Goal: Information Seeking & Learning: Learn about a topic

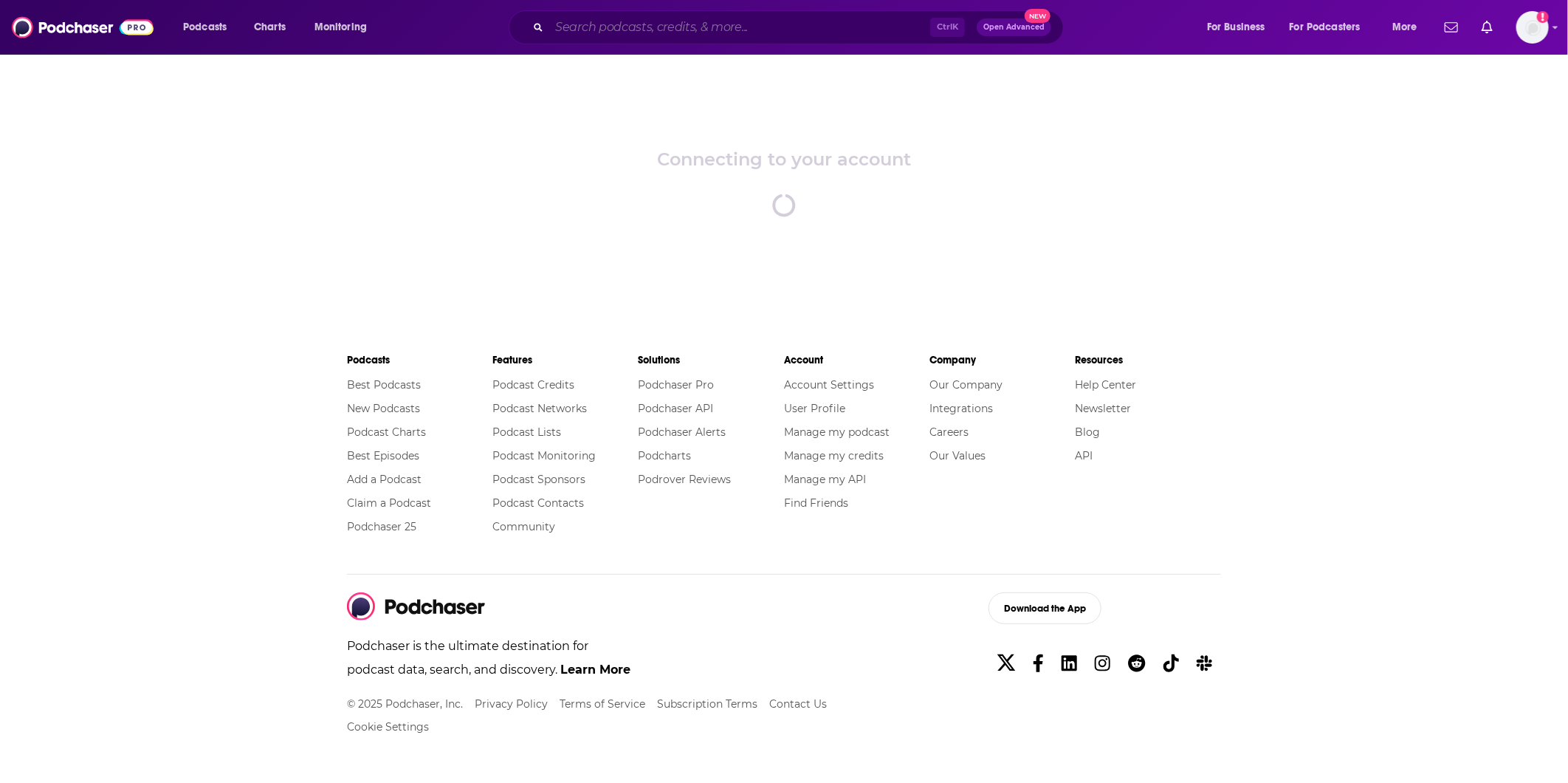
click at [718, 25] on input "Search podcasts, credits, & more..." at bounding box center [740, 27] width 381 height 24
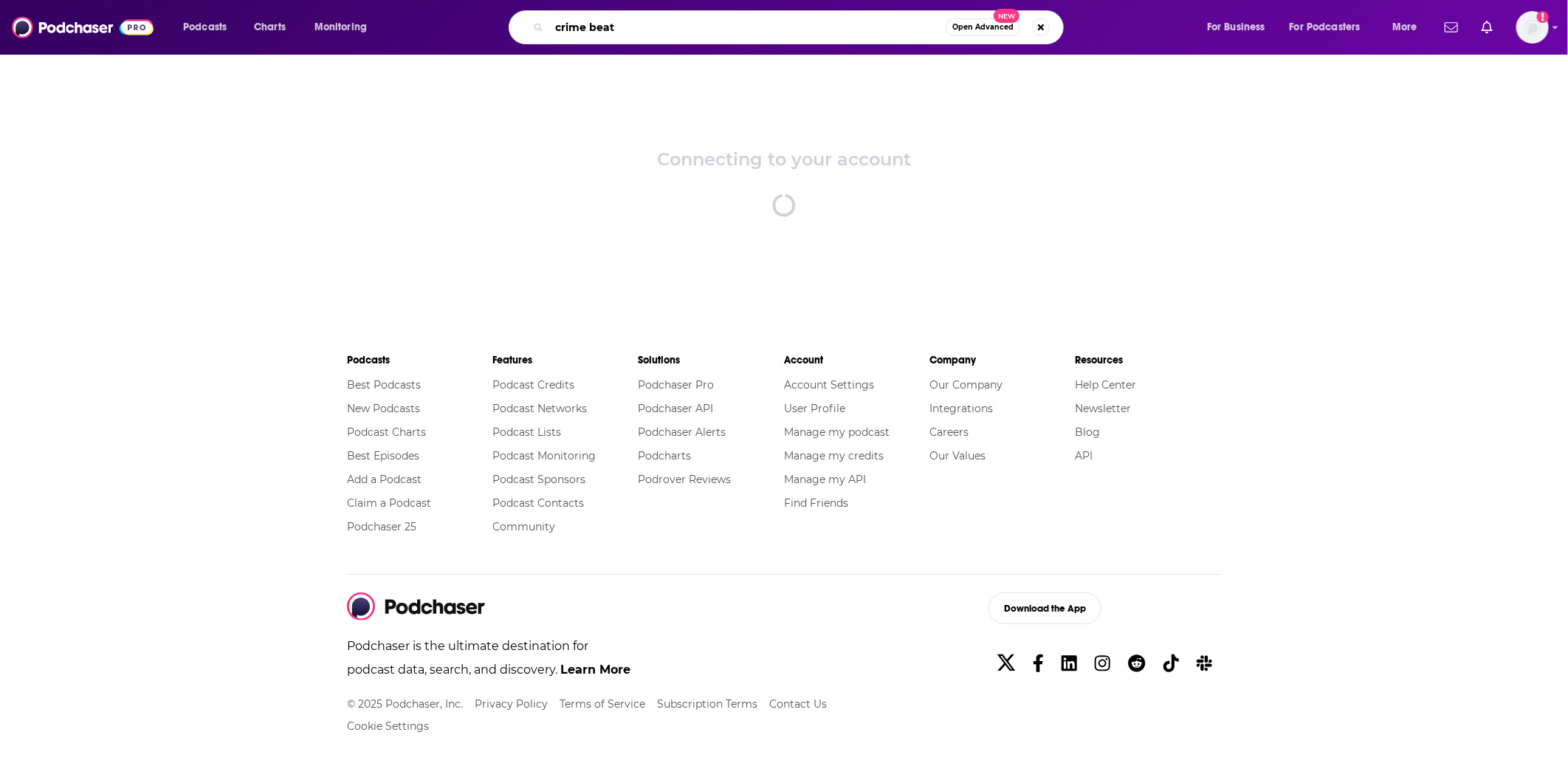
type input "crime beat"
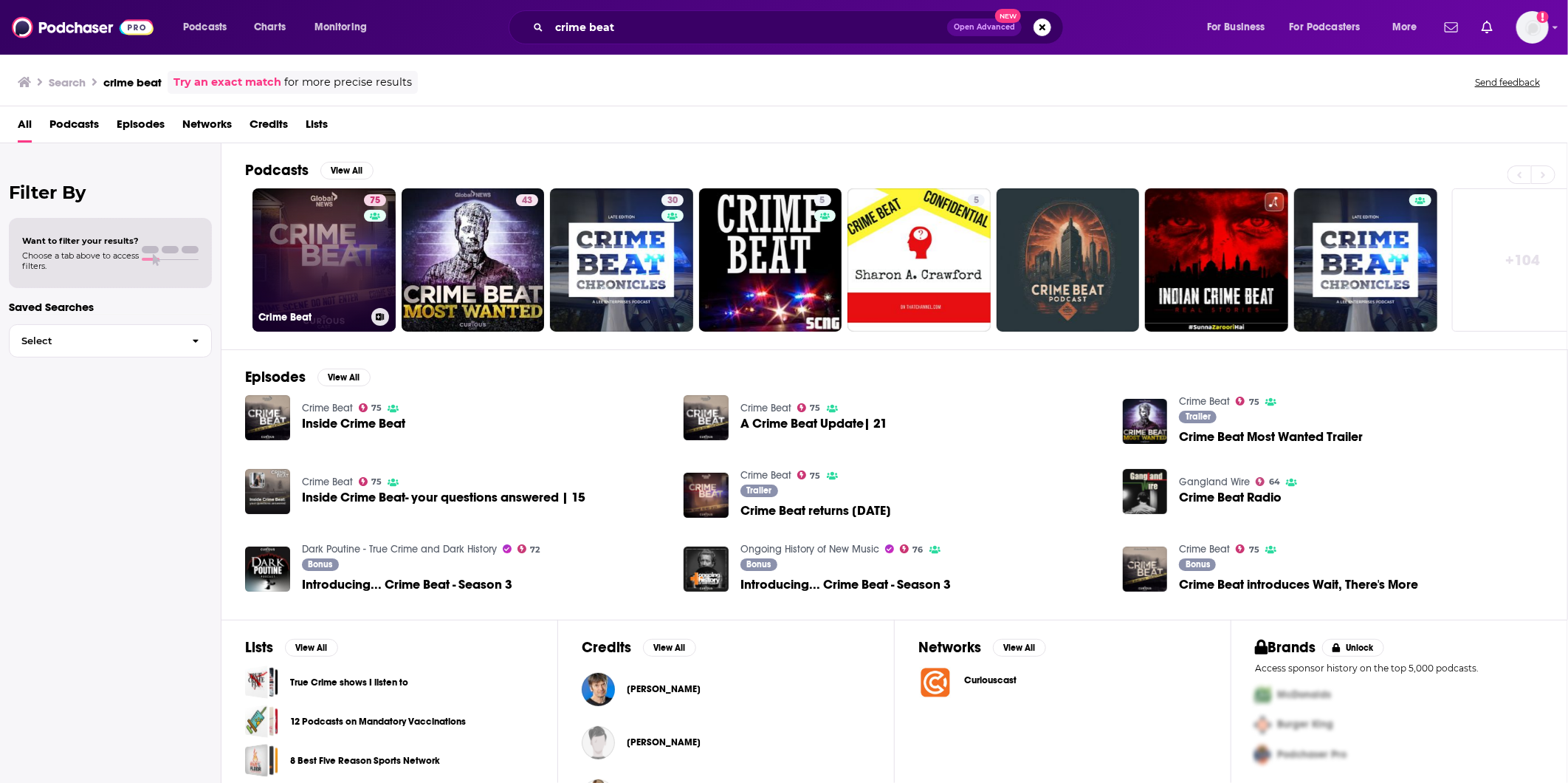
click at [349, 262] on link "75 Crime Beat" at bounding box center [324, 259] width 143 height 143
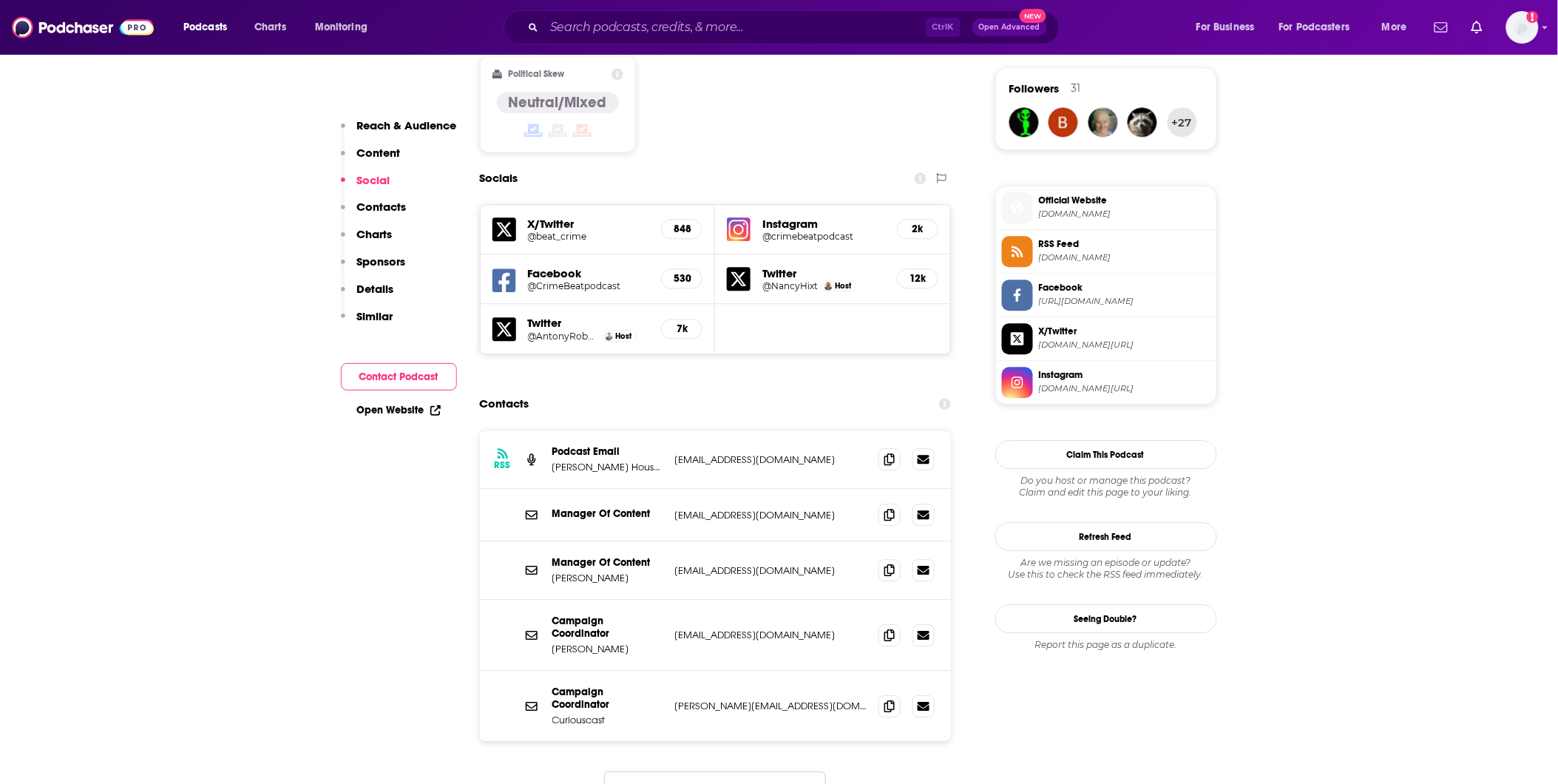
scroll to position [1231, 0]
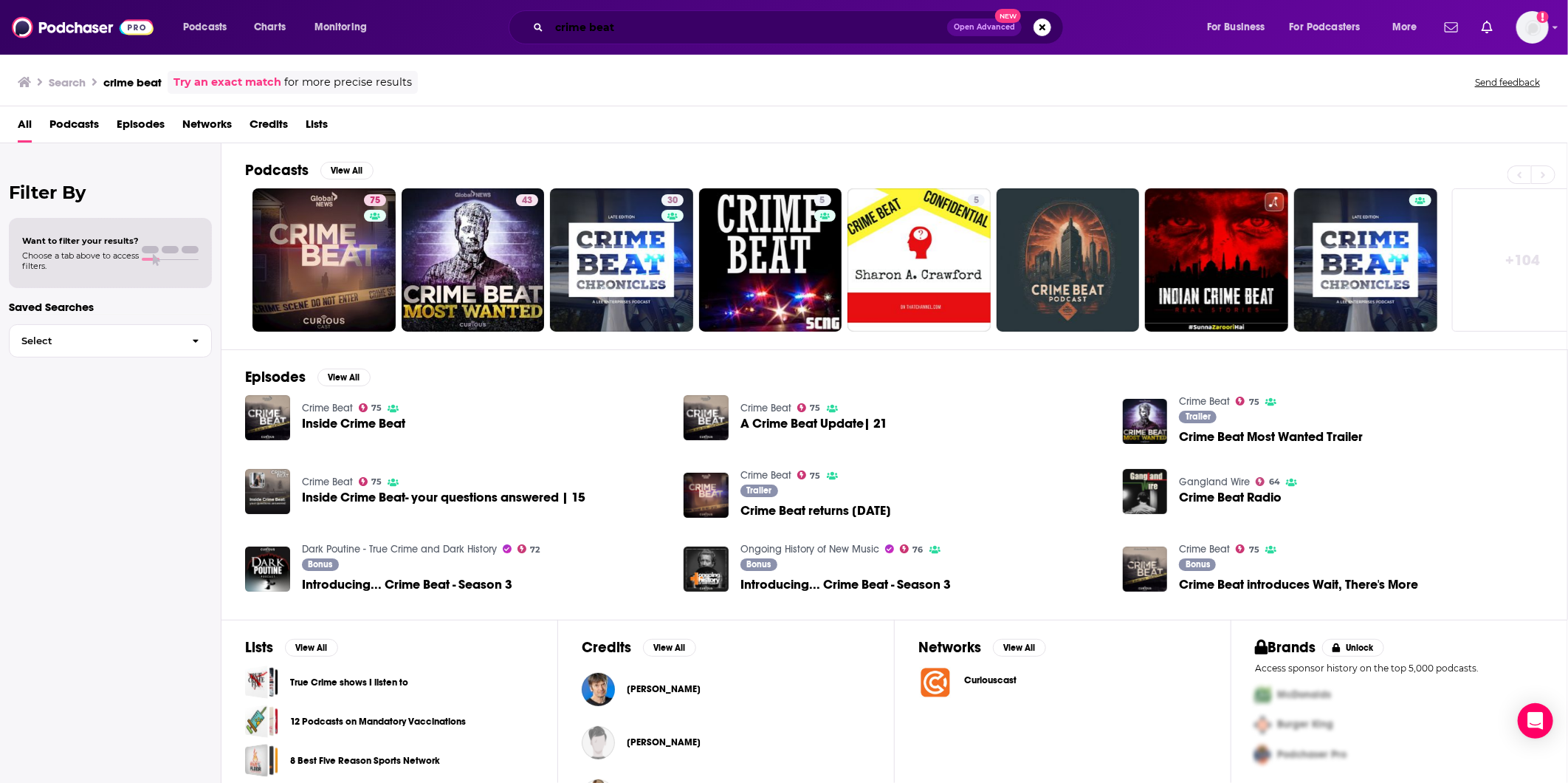
click at [707, 28] on input "crime beat" at bounding box center [748, 27] width 398 height 24
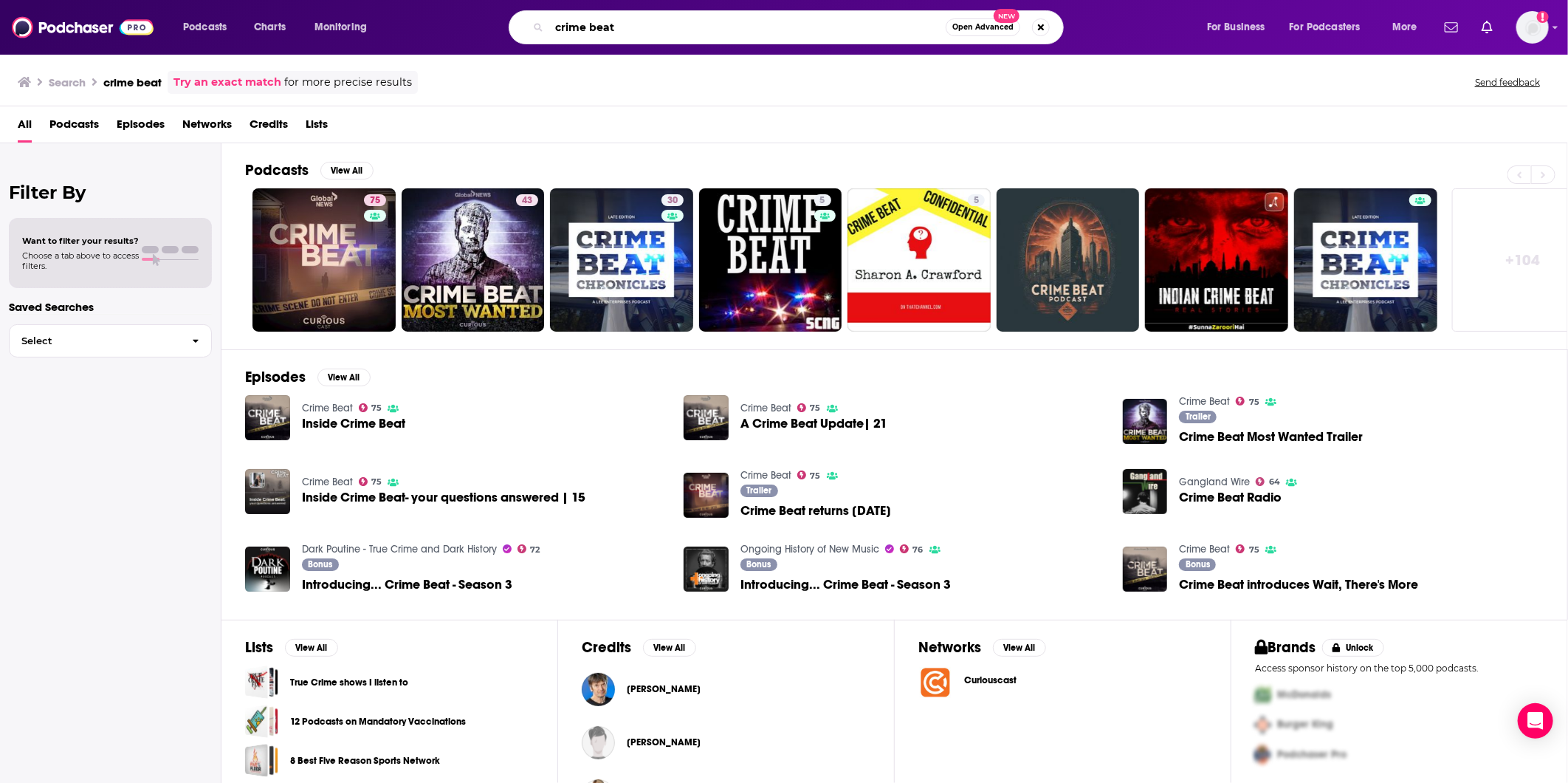
drag, startPoint x: 702, startPoint y: 28, endPoint x: 528, endPoint y: 30, distance: 174.0
click at [528, 30] on div "crime beat Open Advanced New" at bounding box center [787, 27] width 555 height 34
paste input "[PERSON_NAME]"
type input "[PERSON_NAME]"
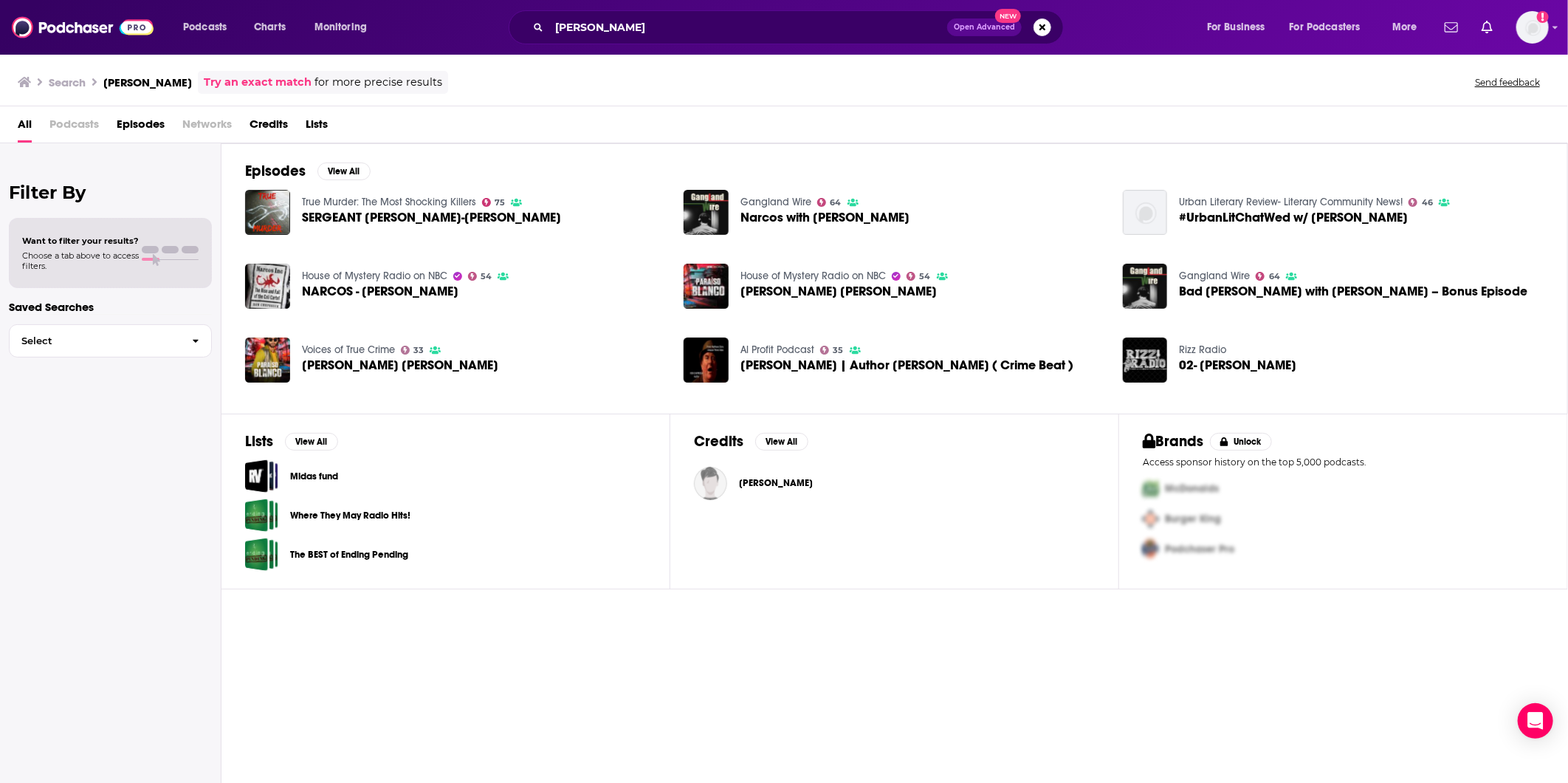
click at [780, 202] on link "Gangland Wire" at bounding box center [776, 202] width 71 height 12
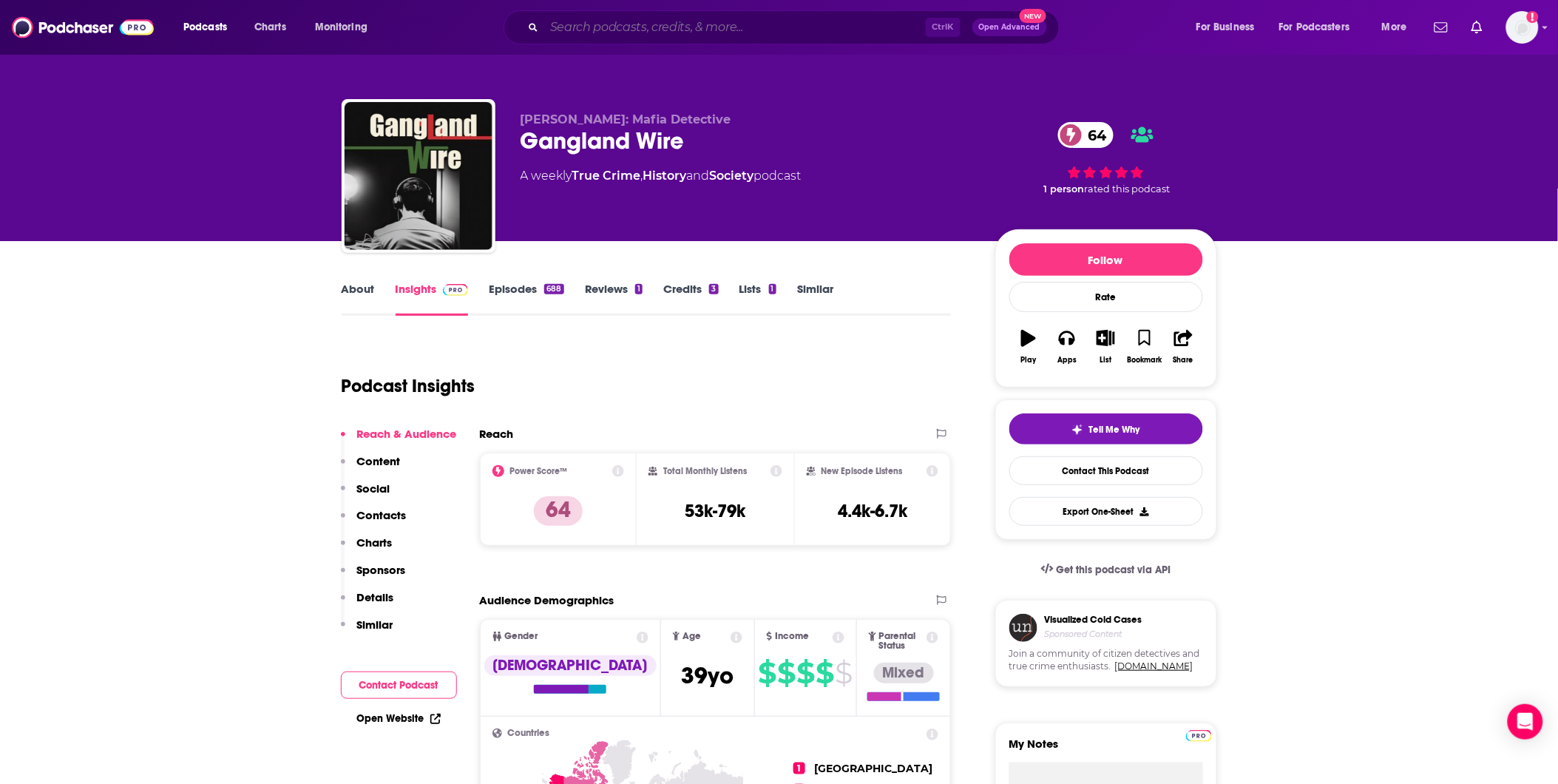
click at [608, 32] on input "Search podcasts, credits, & more..." at bounding box center [735, 27] width 382 height 24
